Goal: Information Seeking & Learning: Learn about a topic

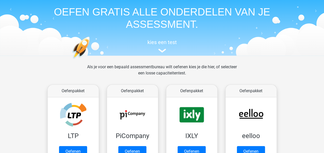
scroll to position [26, 0]
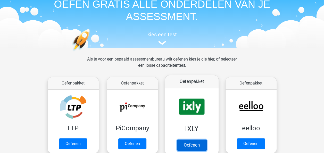
click at [196, 143] on link "Oefenen" at bounding box center [191, 145] width 29 height 11
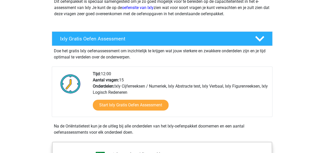
scroll to position [77, 0]
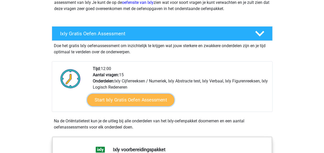
click at [144, 101] on link "Start Ixly Gratis Oefen Assessment" at bounding box center [130, 100] width 87 height 12
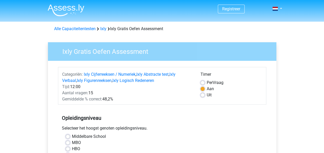
scroll to position [26, 0]
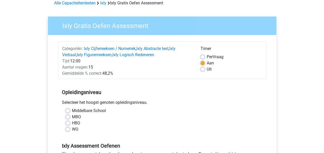
click at [211, 56] on span "Per" at bounding box center [210, 56] width 6 height 5
click at [205, 56] on input "Per Vraag" at bounding box center [203, 56] width 4 height 5
radio input "true"
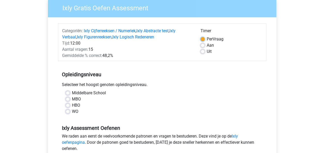
scroll to position [52, 0]
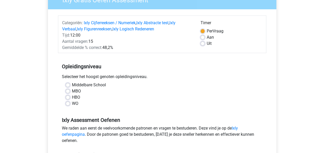
click at [74, 103] on label "WO" at bounding box center [75, 104] width 6 height 6
click at [70, 103] on input "WO" at bounding box center [68, 103] width 4 height 5
radio input "true"
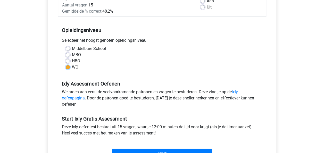
scroll to position [129, 0]
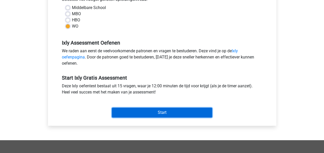
click at [154, 114] on input "Start" at bounding box center [162, 113] width 100 height 10
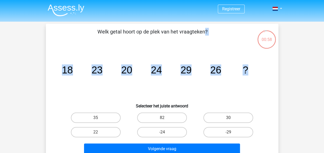
drag, startPoint x: 98, startPoint y: 31, endPoint x: 261, endPoint y: 73, distance: 167.5
click at [261, 73] on div "Welk getal hoort op de plek van het vraagteken? image/svg+xml 18 23 20 24 29 26…" at bounding box center [162, 92] width 229 height 129
copy div "Welk getal hoort op de plek van het vraagteken? image/svg+xml 18 23 20 24 29 26…"
click at [227, 117] on label "30" at bounding box center [229, 118] width 50 height 10
click at [229, 118] on input "30" at bounding box center [230, 119] width 3 height 3
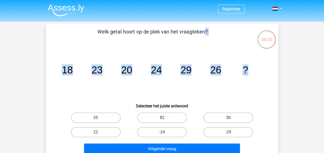
radio input "true"
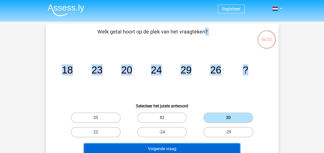
click at [179, 147] on button "Volgende vraag" at bounding box center [162, 149] width 156 height 11
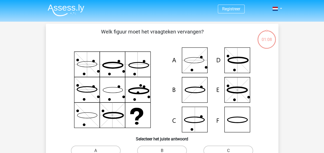
scroll to position [24, 0]
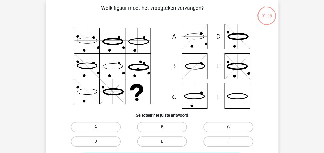
drag, startPoint x: 103, startPoint y: 8, endPoint x: 264, endPoint y: 107, distance: 189.6
click at [264, 107] on div "Welk figuur moet het vraagteken vervangen?" at bounding box center [162, 85] width 229 height 162
drag, startPoint x: 264, startPoint y: 107, endPoint x: 306, endPoint y: 46, distance: 74.1
click at [306, 46] on div "Registreer" at bounding box center [162, 147] width 324 height 342
click at [290, 45] on div "Registreer" at bounding box center [162, 147] width 324 height 342
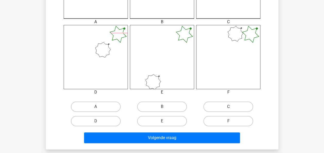
scroll to position [155, 0]
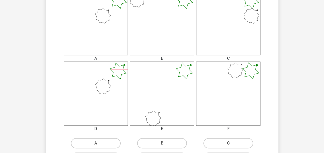
click at [236, 93] on icon at bounding box center [228, 94] width 64 height 64
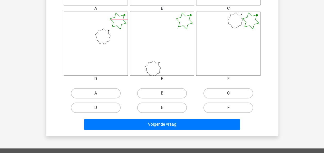
scroll to position [232, 0]
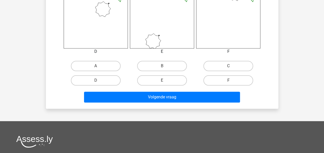
click at [231, 81] on input "F" at bounding box center [230, 82] width 3 height 3
radio input "true"
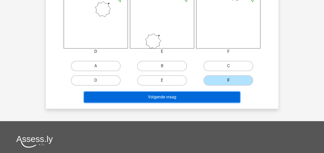
click at [188, 98] on button "Volgende vraag" at bounding box center [162, 97] width 156 height 11
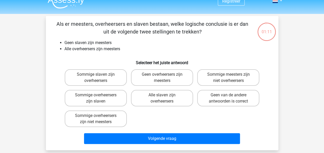
scroll to position [0, 0]
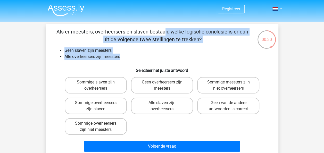
drag, startPoint x: 57, startPoint y: 30, endPoint x: 143, endPoint y: 56, distance: 89.4
click at [143, 56] on div "Als er meesters, overheersers en slaven bestaan, welke logische conclusie is er…" at bounding box center [162, 91] width 229 height 126
copy div "Als er meesters, overheersers en slaven bestaan, welke logische conclusie is er…"
click at [154, 51] on li "Geen slaven zijn meesters" at bounding box center [168, 50] width 206 height 6
drag, startPoint x: 58, startPoint y: 31, endPoint x: 239, endPoint y: 125, distance: 203.7
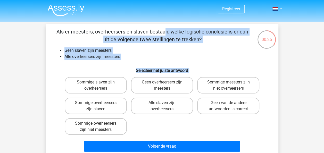
click at [239, 125] on div "Als er meesters, overheersers en slaven bestaan, welke logische conclusie is er…" at bounding box center [162, 91] width 229 height 126
copy div "Als er meesters, overheersers en slaven bestaan, welke logische conclusie is er…"
click at [181, 129] on div "Sommige slaven zijn overheersers Geen overheersers zijn meesters Sommige meeste…" at bounding box center [162, 106] width 199 height 62
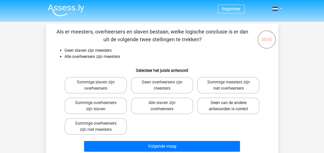
click at [218, 109] on label "Geen van de andere antwoorden is correct" at bounding box center [228, 106] width 62 height 17
click at [229, 106] on input "Geen van de andere antwoorden is correct" at bounding box center [230, 104] width 3 height 3
radio input "true"
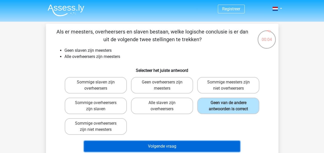
click at [175, 147] on button "Volgende vraag" at bounding box center [162, 146] width 156 height 11
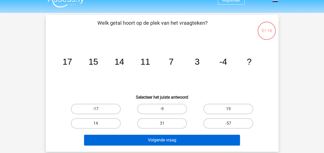
scroll to position [24, 0]
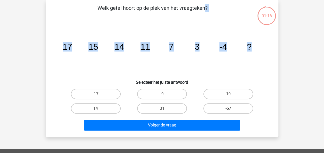
drag, startPoint x: 99, startPoint y: 7, endPoint x: 259, endPoint y: 52, distance: 166.0
click at [259, 52] on div "Welk getal hoort op de plek van het vraagteken? image/svg+xml 17 15 14 11 7 3 -…" at bounding box center [162, 68] width 229 height 129
copy div "Welk getal hoort op de plek van het vraagteken? image/svg+xml 17 15 14 11 7 3 -…"
click at [209, 67] on icon "image/svg+xml 17 15 14 11 7 3 -4 ?" at bounding box center [162, 50] width 208 height 52
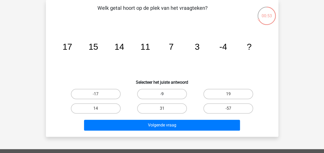
click at [173, 93] on label "-9" at bounding box center [162, 94] width 50 height 10
click at [165, 94] on input "-9" at bounding box center [163, 95] width 3 height 3
radio input "true"
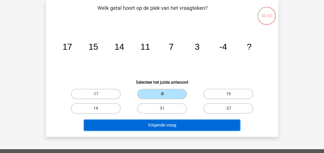
click at [173, 127] on button "Volgende vraag" at bounding box center [162, 125] width 156 height 11
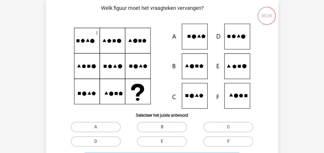
click at [223, 144] on label "F" at bounding box center [229, 141] width 50 height 10
click at [229, 144] on input "F" at bounding box center [230, 143] width 3 height 3
radio input "true"
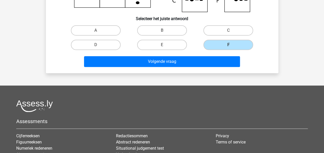
scroll to position [127, 0]
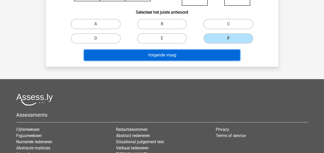
click at [179, 55] on button "Volgende vraag" at bounding box center [162, 55] width 156 height 11
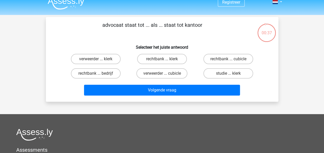
scroll to position [0, 0]
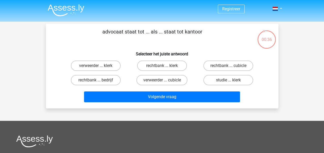
drag, startPoint x: 122, startPoint y: 33, endPoint x: 210, endPoint y: 34, distance: 87.2
click at [210, 34] on p "advocaat staat tot ... als ... staat tot kantoor" at bounding box center [152, 35] width 197 height 15
copy p "advocaat staat tot ... als ... staat tot kantoor"
click at [103, 83] on label "rechtbank ... bedrijf" at bounding box center [96, 80] width 50 height 10
click at [99, 83] on input "rechtbank ... bedrijf" at bounding box center [97, 81] width 3 height 3
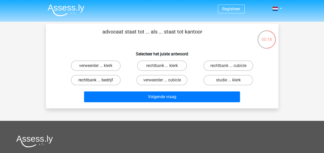
radio input "true"
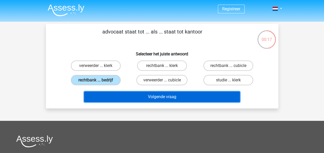
click at [167, 93] on button "Volgende vraag" at bounding box center [162, 97] width 156 height 11
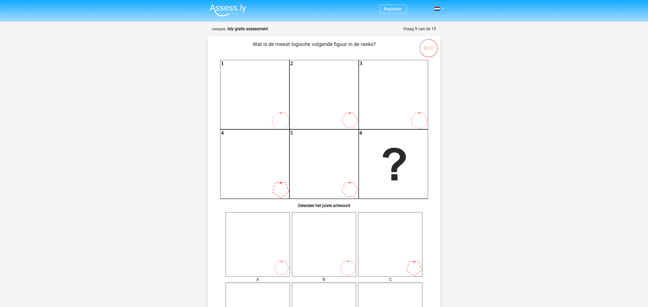
click at [324, 153] on div "Wat is de meest logische volgende figuur in de reeks? 1 2 3 4 5 6 Selecteer het…" at bounding box center [324, 221] width 229 height 363
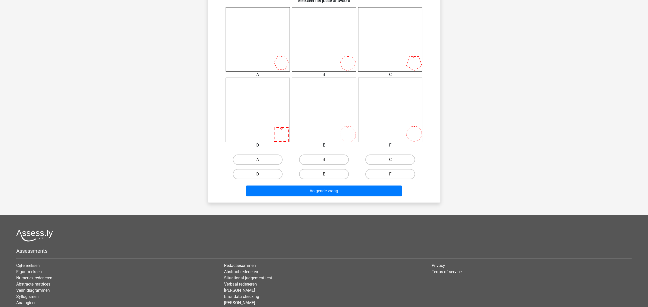
scroll to position [249, 0]
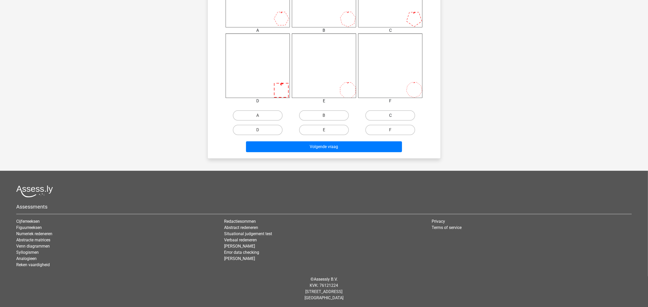
click at [324, 114] on label "C" at bounding box center [391, 115] width 50 height 10
click at [324, 115] on input "C" at bounding box center [392, 116] width 3 height 3
radio input "true"
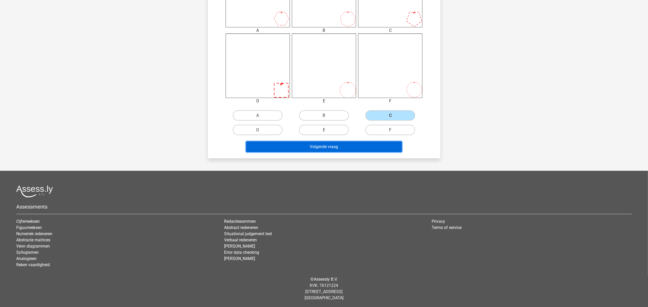
click at [324, 141] on button "Volgende vraag" at bounding box center [324, 146] width 156 height 11
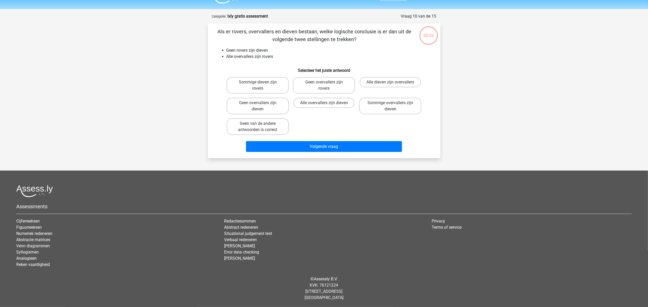
scroll to position [12, 0]
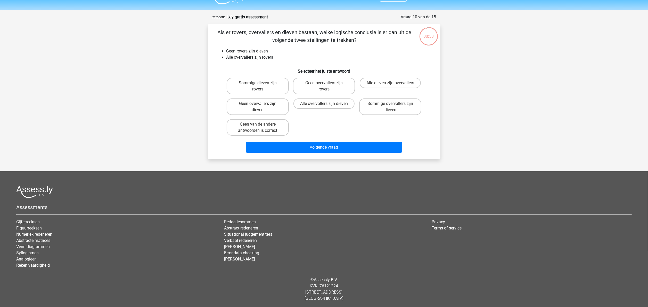
drag, startPoint x: 216, startPoint y: 30, endPoint x: 376, endPoint y: 43, distance: 161.0
click at [324, 43] on p "Als er rovers, overvallers en dieven bestaan, welke logische conclusie is er da…" at bounding box center [314, 35] width 197 height 15
drag, startPoint x: 337, startPoint y: 47, endPoint x: 331, endPoint y: 48, distance: 5.4
click at [324, 48] on div "Als er rovers, overvallers en dieven bestaan, welke logische conclusie is er da…" at bounding box center [324, 91] width 229 height 126
drag, startPoint x: 254, startPoint y: 127, endPoint x: 272, endPoint y: 128, distance: 18.6
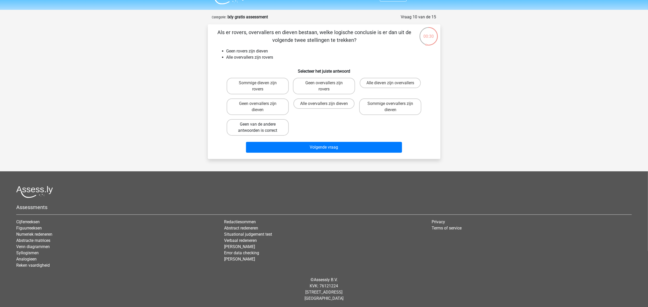
click at [254, 127] on label "Geen van de andere antwoorden is correct" at bounding box center [258, 127] width 62 height 17
click at [258, 127] on input "Geen van de andere antwoorden is correct" at bounding box center [259, 125] width 3 height 3
radio input "true"
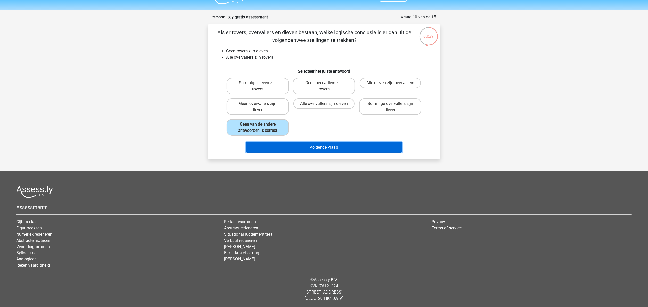
click at [324, 148] on button "Volgende vraag" at bounding box center [324, 147] width 156 height 11
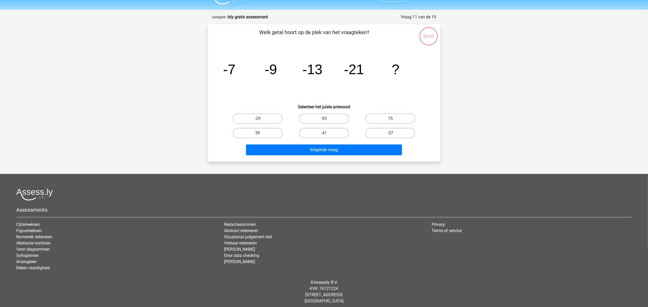
scroll to position [15, 0]
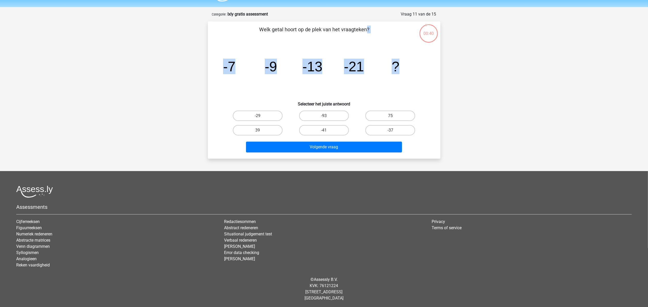
drag, startPoint x: 260, startPoint y: 27, endPoint x: 422, endPoint y: 71, distance: 167.9
click at [324, 71] on div "Welk getal hoort op de plek van het vraagteken? image/svg+xml -7 -9 -13 -21 ? S…" at bounding box center [324, 90] width 229 height 129
copy div "Welk getal hoort op de plek van het vraagteken? image/svg+xml -7 -9 -13 -21 ?"
click at [324, 128] on label "-37" at bounding box center [391, 130] width 50 height 10
click at [324, 130] on input "-37" at bounding box center [392, 131] width 3 height 3
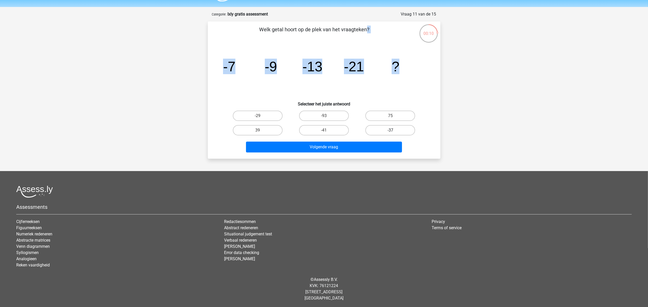
radio input "true"
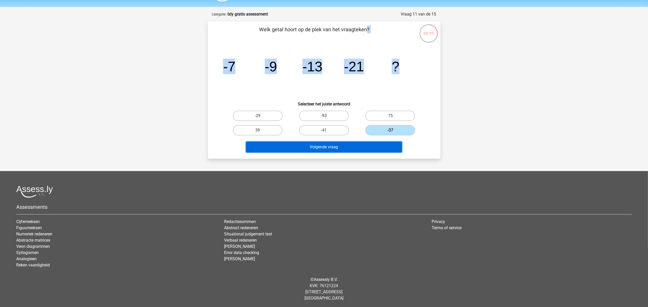
click at [324, 143] on button "Volgende vraag" at bounding box center [324, 146] width 156 height 11
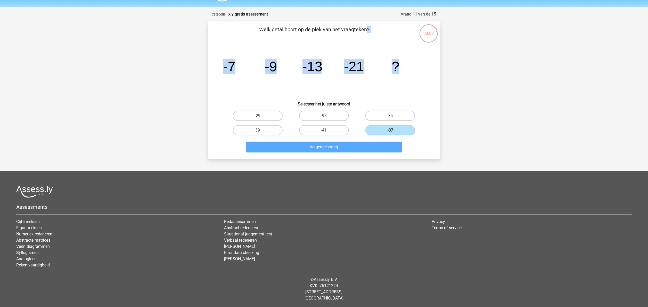
scroll to position [26, 0]
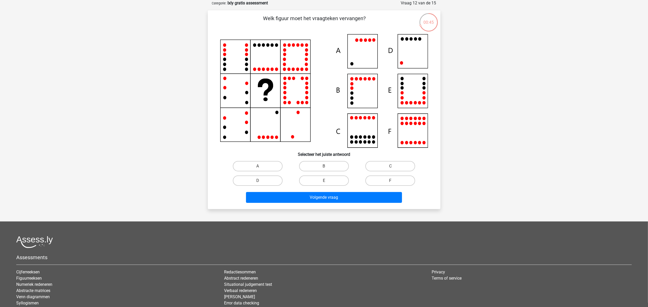
click at [324, 153] on input "E" at bounding box center [325, 181] width 3 height 3
radio input "true"
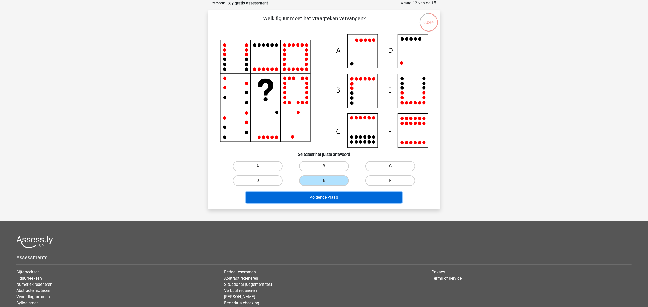
click at [324, 153] on button "Volgende vraag" at bounding box center [324, 197] width 156 height 11
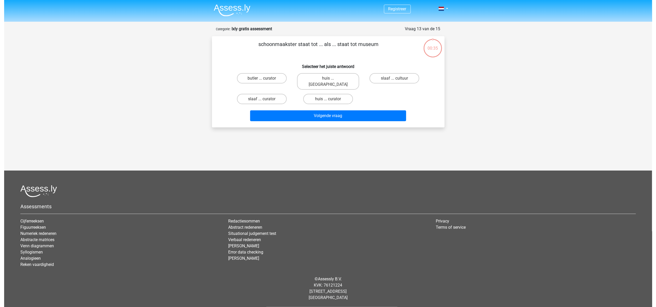
scroll to position [0, 0]
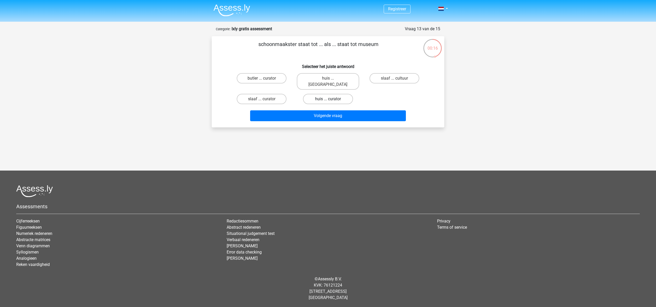
click at [324, 94] on label "huis ... curator" at bounding box center [328, 99] width 50 height 10
click at [324, 99] on input "huis ... curator" at bounding box center [329, 100] width 3 height 3
radio input "true"
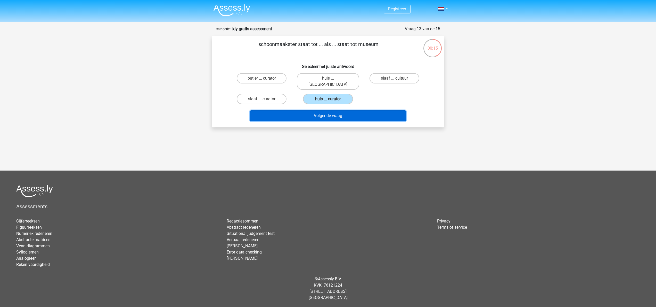
click at [324, 111] on button "Volgende vraag" at bounding box center [328, 115] width 156 height 11
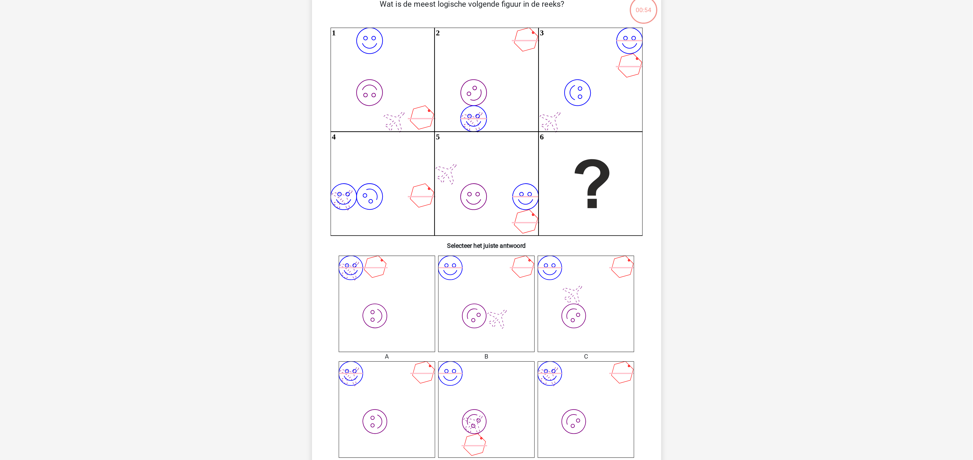
scroll to position [26, 0]
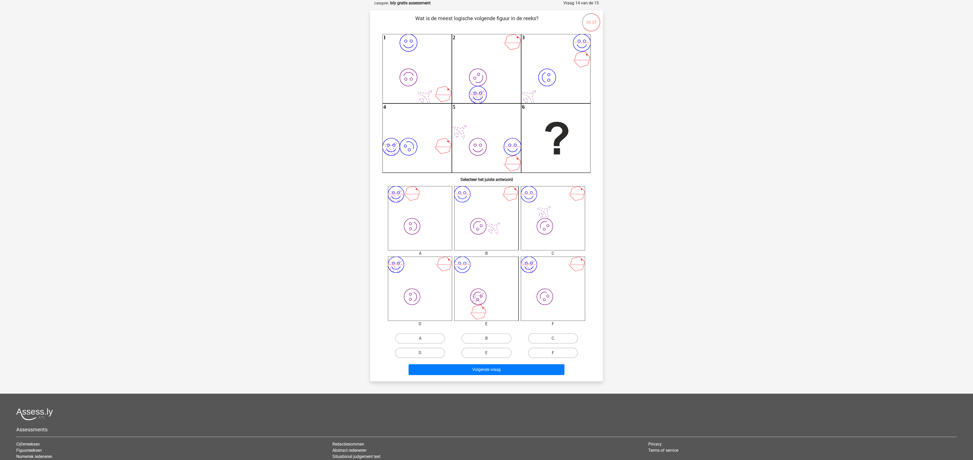
click at [324, 153] on label "F" at bounding box center [553, 353] width 50 height 10
click at [324, 153] on input "F" at bounding box center [554, 354] width 3 height 3
radio input "true"
click at [324, 153] on div "Volgende vraag" at bounding box center [486, 368] width 216 height 17
click at [324, 153] on button "Volgende vraag" at bounding box center [486, 369] width 156 height 11
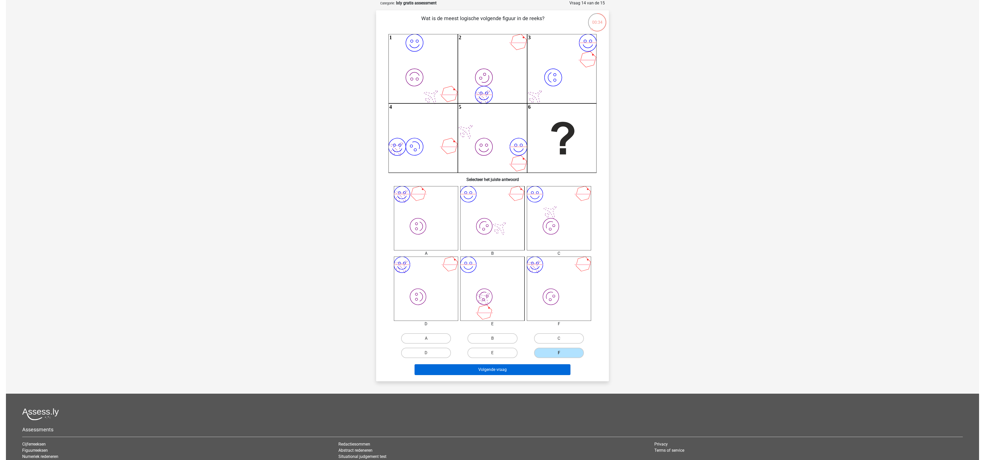
scroll to position [0, 0]
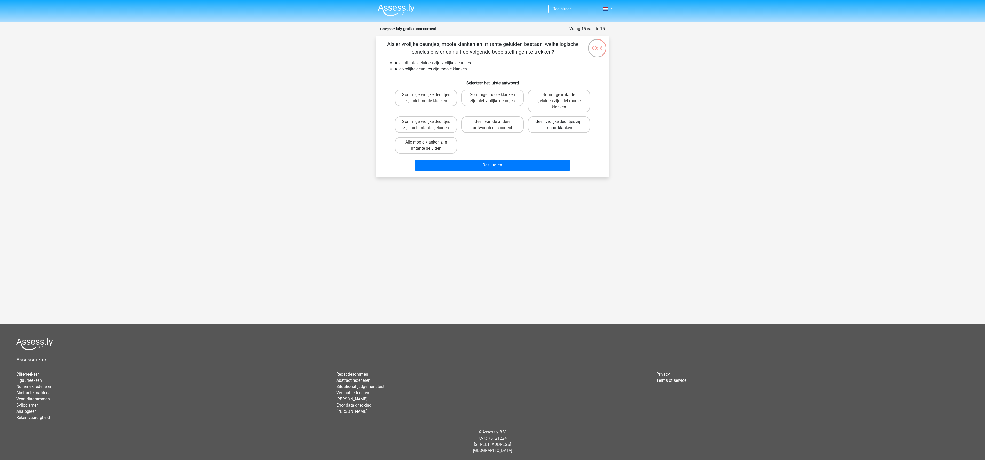
click at [324, 125] on label "Geen vrolijke deuntjes zijn mooie klanken" at bounding box center [559, 124] width 62 height 17
click at [324, 125] on input "Geen vrolijke deuntjes zijn mooie klanken" at bounding box center [560, 123] width 3 height 3
radio input "true"
click at [324, 153] on button "Resultaten" at bounding box center [492, 165] width 156 height 11
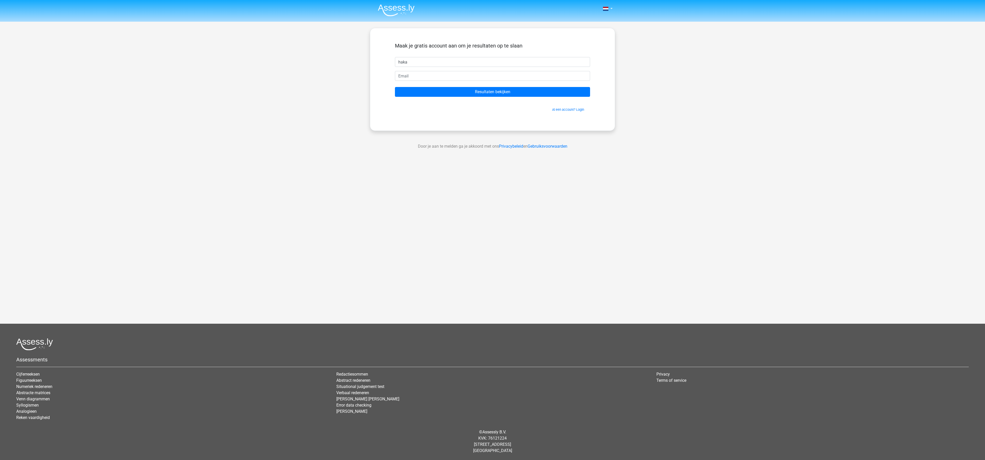
type input "haka"
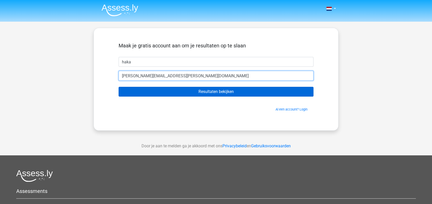
type input "halima.nasim@amsterdam.nl"
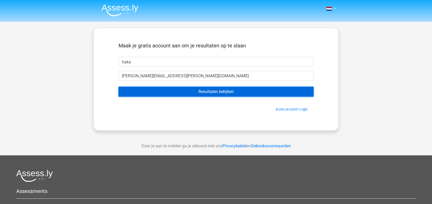
click at [221, 93] on input "Resultaten bekijken" at bounding box center [216, 92] width 195 height 10
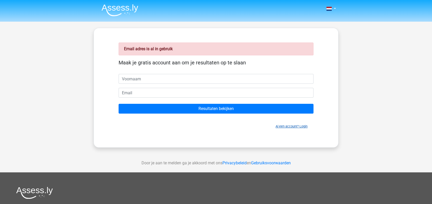
click at [285, 126] on link "Al een account? Login" at bounding box center [292, 127] width 32 height 4
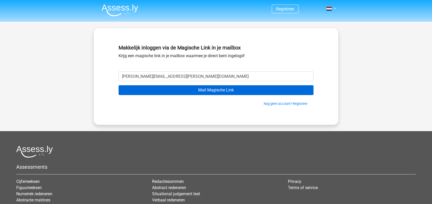
type input "[PERSON_NAME][EMAIL_ADDRESS][PERSON_NAME][DOMAIN_NAME]"
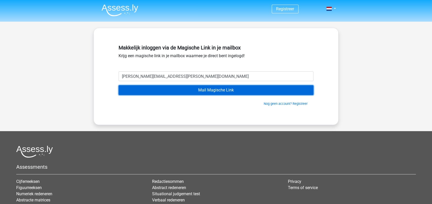
click at [221, 91] on input "Mail Magische Link" at bounding box center [216, 90] width 195 height 10
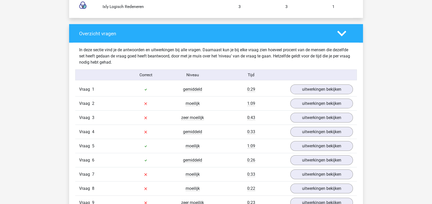
scroll to position [550, 0]
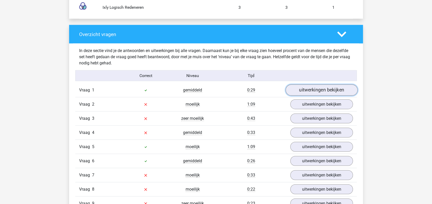
click at [317, 92] on link "uitwerkingen bekijken" at bounding box center [322, 90] width 72 height 11
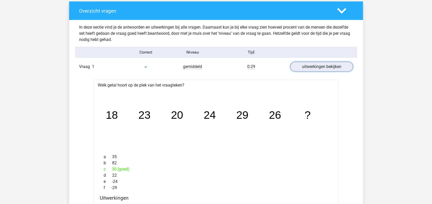
scroll to position [585, 0]
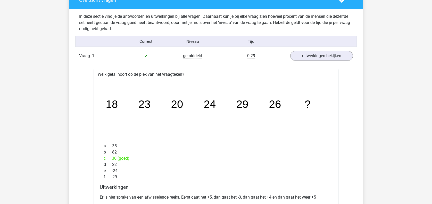
drag, startPoint x: 98, startPoint y: 74, endPoint x: 179, endPoint y: 180, distance: 133.7
click at [179, 180] on div "Welk getal hoort op de plek van het vraagteken? image/svg+xml 18 23 20 24 29 26…" at bounding box center [216, 175] width 245 height 213
copy div "Welk getal hoort op de plek van het vraagteken? image/svg+xml 18 23 20 24 29 26…"
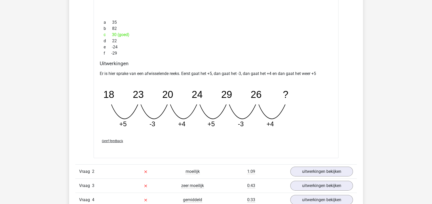
scroll to position [722, 0]
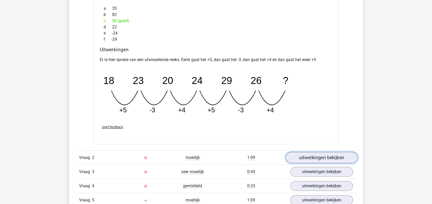
click at [308, 156] on link "uitwerkingen bekijken" at bounding box center [322, 157] width 72 height 11
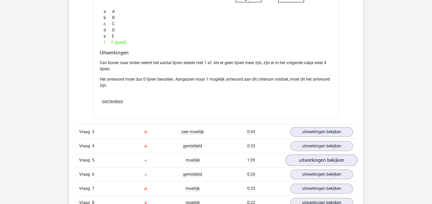
scroll to position [998, 0]
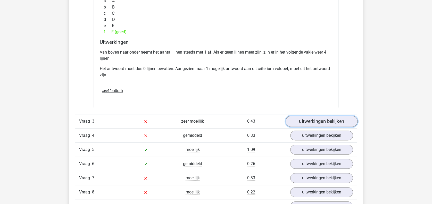
click at [316, 118] on link "uitwerkingen bekijken" at bounding box center [322, 121] width 72 height 11
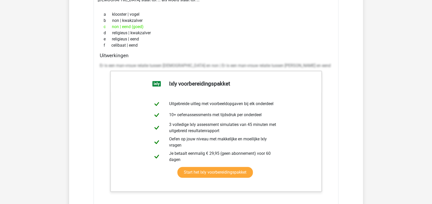
scroll to position [1273, 0]
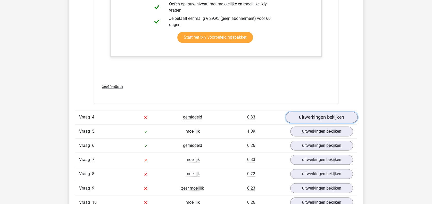
click at [319, 116] on link "uitwerkingen bekijken" at bounding box center [322, 117] width 72 height 11
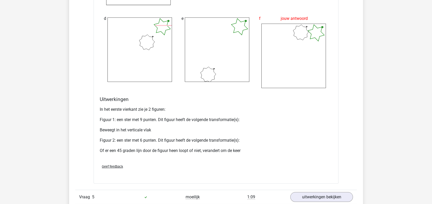
scroll to position [1720, 0]
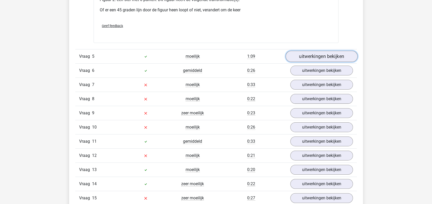
click at [324, 57] on link "uitwerkingen bekijken" at bounding box center [322, 56] width 72 height 11
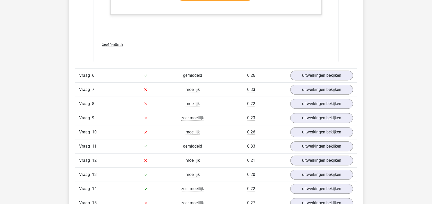
scroll to position [1995, 0]
click at [316, 73] on link "uitwerkingen bekijken" at bounding box center [322, 75] width 72 height 11
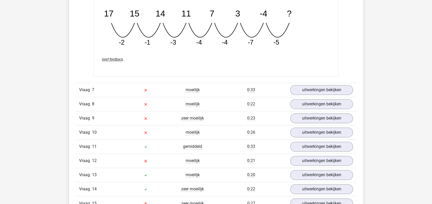
scroll to position [2236, 0]
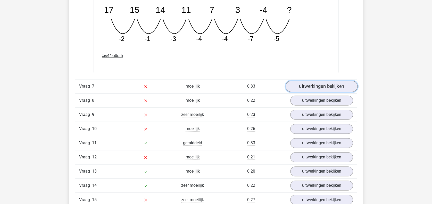
click at [314, 83] on link "uitwerkingen bekijken" at bounding box center [322, 86] width 72 height 11
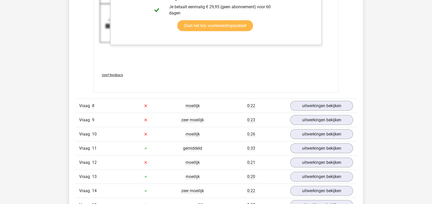
scroll to position [2580, 0]
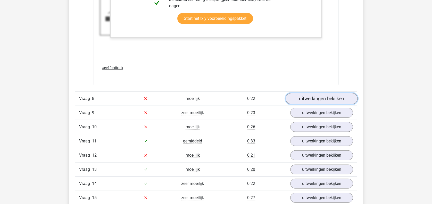
click at [310, 97] on link "uitwerkingen bekijken" at bounding box center [322, 98] width 72 height 11
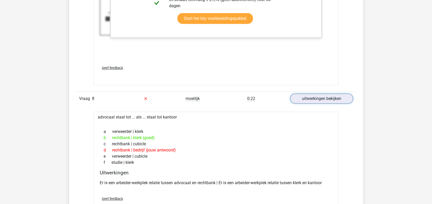
scroll to position [2615, 0]
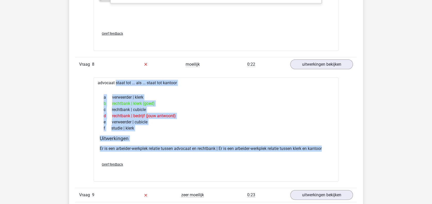
drag, startPoint x: 97, startPoint y: 79, endPoint x: 327, endPoint y: 151, distance: 241.0
click at [327, 151] on div "advocaat staat tot ... als ... staat tot kantoor a verweerder | klerk b rechtba…" at bounding box center [216, 130] width 245 height 104
copy div "advocaat staat tot ... als ... staat tot kantoor a verweerder | klerk b rechtba…"
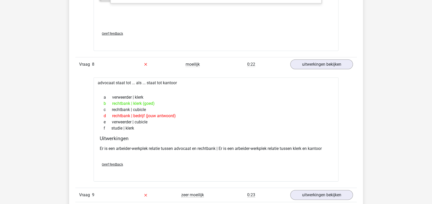
click at [262, 164] on div "Geef feedback" at bounding box center [216, 164] width 237 height 13
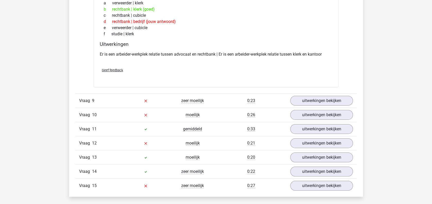
scroll to position [2718, 0]
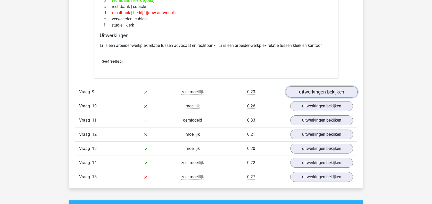
click at [309, 87] on link "uitwerkingen bekijken" at bounding box center [322, 91] width 72 height 11
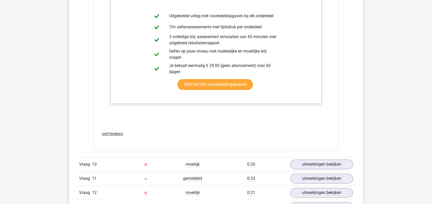
scroll to position [3165, 0]
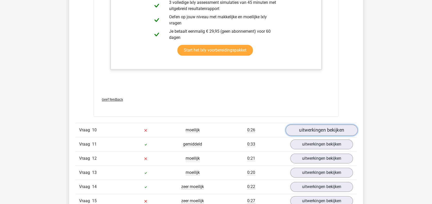
click at [326, 125] on link "uitwerkingen bekijken" at bounding box center [322, 130] width 72 height 11
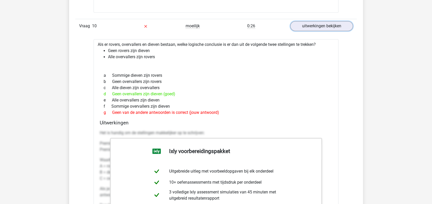
scroll to position [3268, 0]
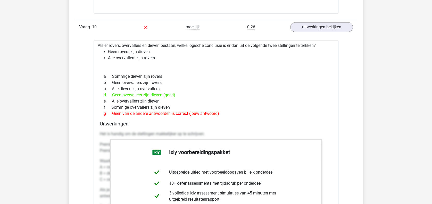
drag, startPoint x: 97, startPoint y: 43, endPoint x: 241, endPoint y: 117, distance: 161.6
click at [241, 117] on div "Als er rovers, overvallers en dieven bestaan, welke logische conclusie is er da…" at bounding box center [216, 173] width 245 height 267
copy div "Als er rovers, overvallers en dieven bestaan, welke logische conclusie is er da…"
click at [303, 92] on div "d Geen overvallers zijn dieven (goed)" at bounding box center [216, 95] width 233 height 6
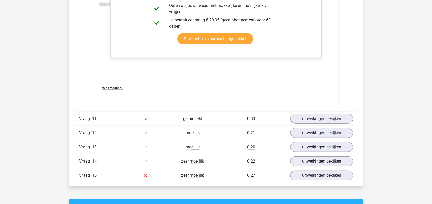
scroll to position [3509, 0]
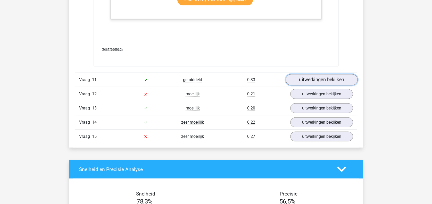
click at [310, 80] on link "uitwerkingen bekijken" at bounding box center [322, 79] width 72 height 11
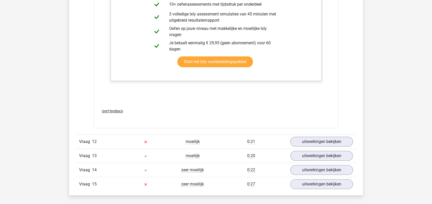
scroll to position [3784, 0]
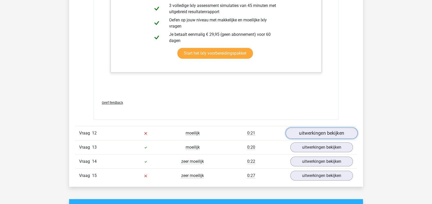
click at [316, 133] on link "uitwerkingen bekijken" at bounding box center [322, 133] width 72 height 11
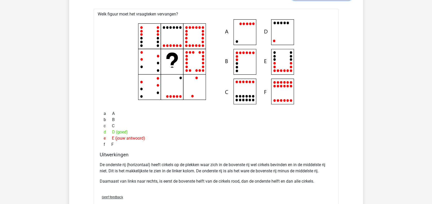
scroll to position [4060, 0]
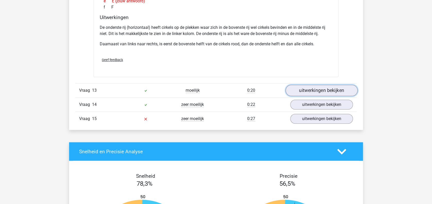
click at [310, 89] on link "uitwerkingen bekijken" at bounding box center [322, 90] width 72 height 11
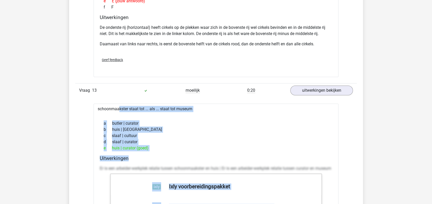
drag, startPoint x: 96, startPoint y: 105, endPoint x: 183, endPoint y: 153, distance: 99.4
drag, startPoint x: 191, startPoint y: 140, endPoint x: 140, endPoint y: 106, distance: 61.3
click at [191, 140] on div "d slaaf | curator" at bounding box center [216, 142] width 233 height 6
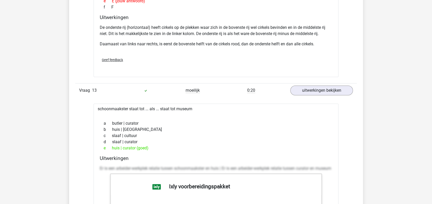
drag, startPoint x: 97, startPoint y: 106, endPoint x: 170, endPoint y: 143, distance: 81.9
copy div "schoonmaakster staat tot ... als ... staat tot museum a butler | curator b huis…"
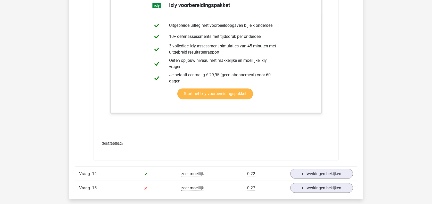
scroll to position [4266, 0]
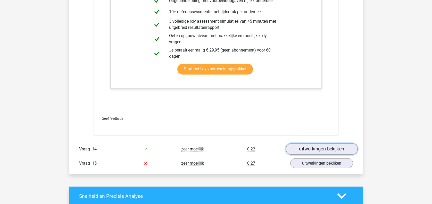
click at [304, 148] on link "uitwerkingen bekijken" at bounding box center [322, 149] width 72 height 11
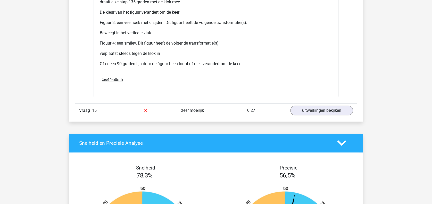
scroll to position [4748, 0]
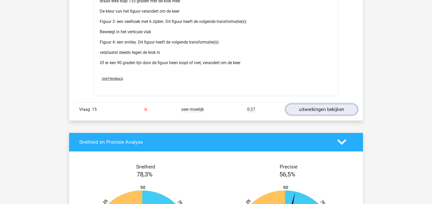
click at [326, 105] on link "uitwerkingen bekijken" at bounding box center [322, 109] width 72 height 11
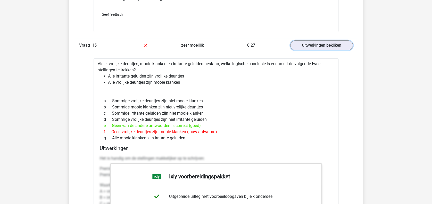
scroll to position [4816, 0]
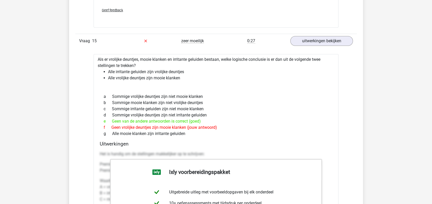
drag, startPoint x: 97, startPoint y: 55, endPoint x: 217, endPoint y: 132, distance: 142.2
click at [217, 132] on div "Als er vrolijke deuntjes, mooie klanken en irritante geluiden bestaan, welke lo…" at bounding box center [216, 191] width 245 height 274
copy div "Als er vrolijke deuntjes, mooie klanken en irritante geluiden bestaan, welke lo…"
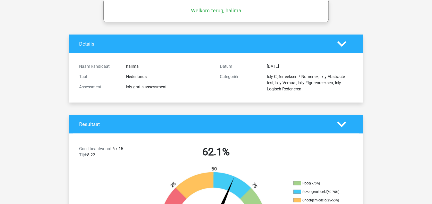
scroll to position [0, 0]
